Goal: Navigation & Orientation: Understand site structure

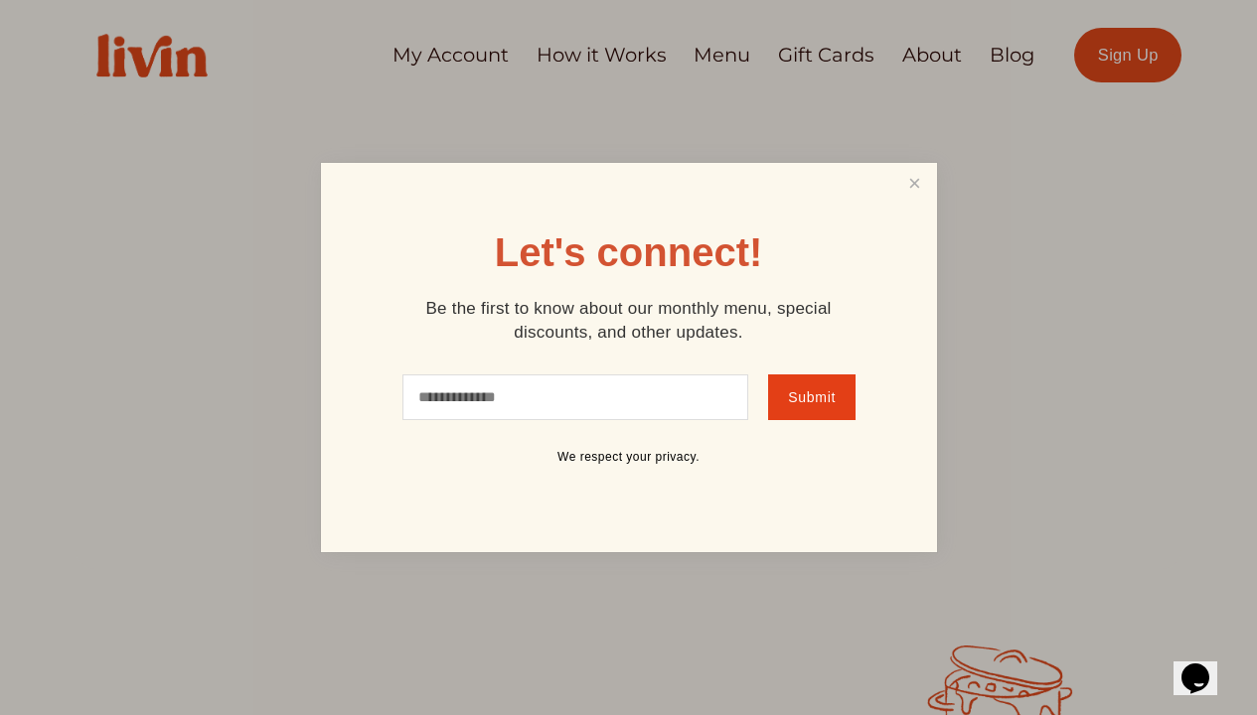
click at [914, 184] on link "Close" at bounding box center [914, 184] width 38 height 37
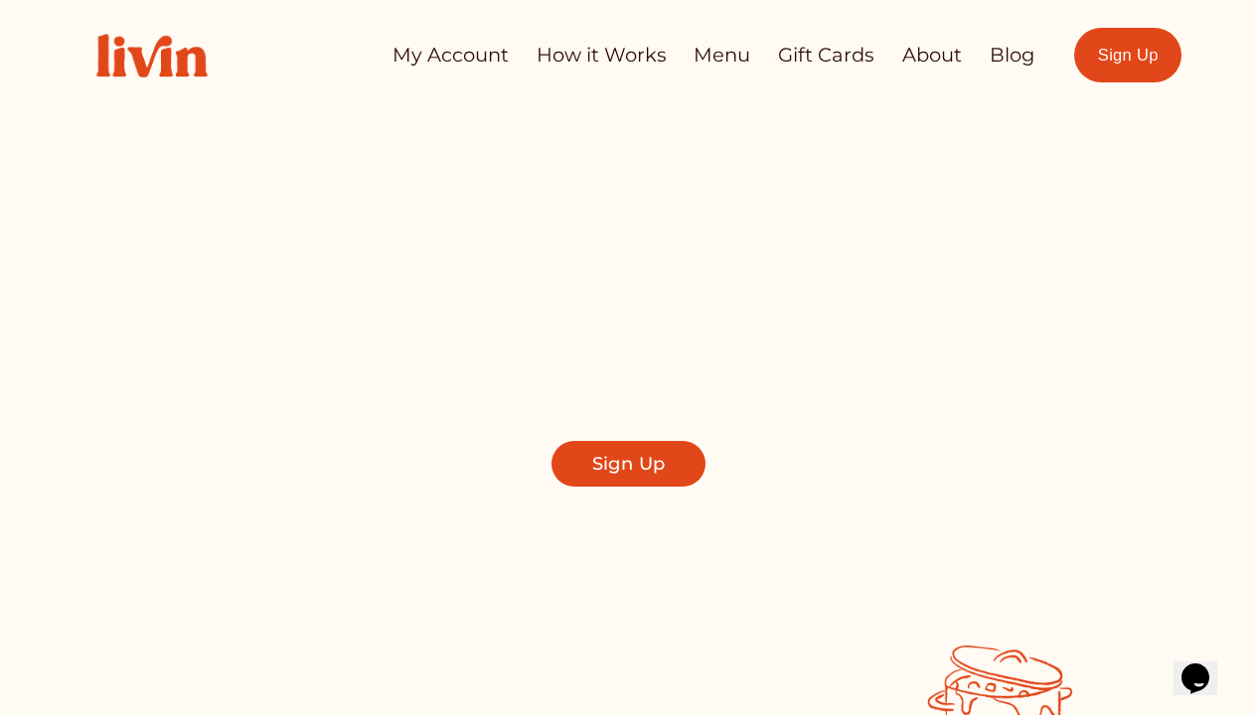
click at [929, 55] on link "About" at bounding box center [932, 55] width 60 height 39
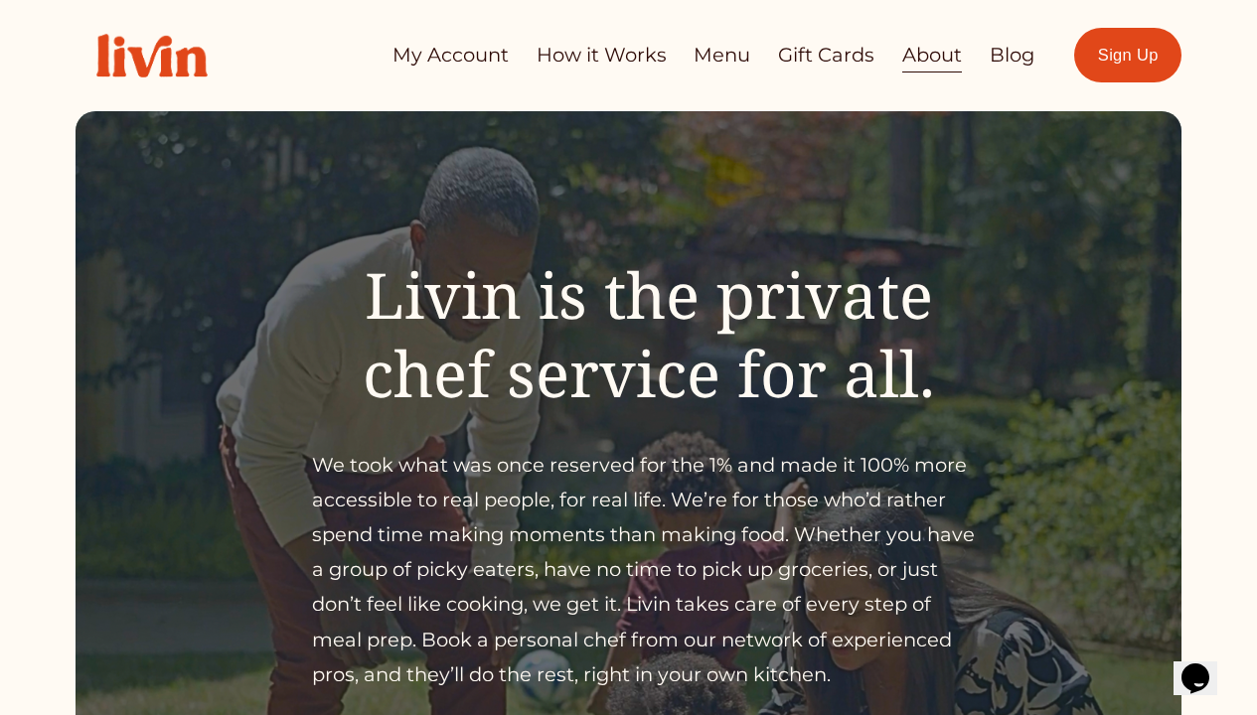
click at [599, 55] on link "How it Works" at bounding box center [601, 55] width 130 height 39
